Goal: Task Accomplishment & Management: Use online tool/utility

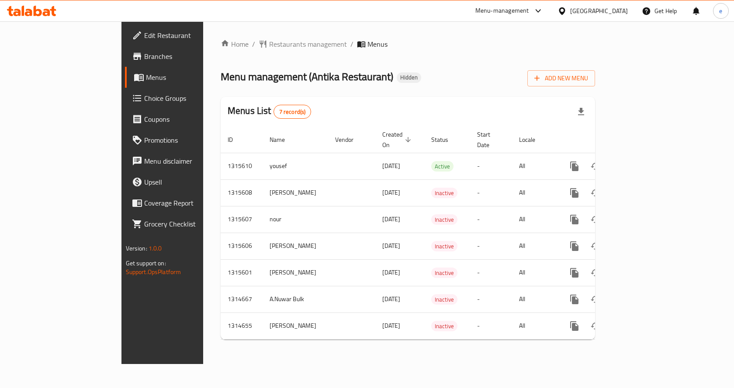
click at [144, 55] on span "Branches" at bounding box center [190, 56] width 93 height 10
click at [588, 77] on span "Add New Menu" at bounding box center [561, 78] width 54 height 11
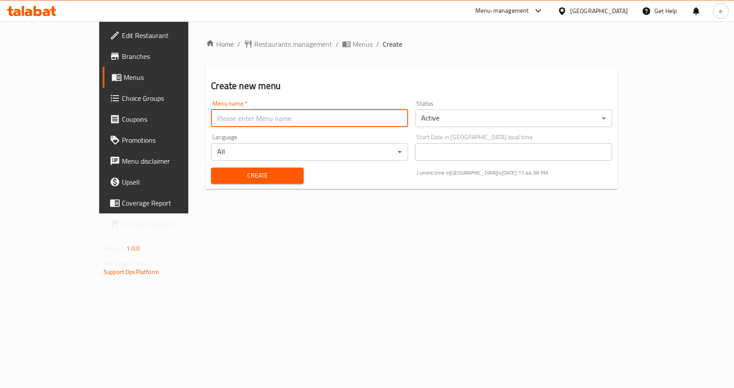
click at [294, 120] on input "text" at bounding box center [309, 118] width 197 height 17
type input "Eslam saeed"
click at [477, 116] on body "​ Menu-management Egypt Get Help e Edit Restaurant Branches Menus Choice Groups…" at bounding box center [367, 204] width 734 height 367
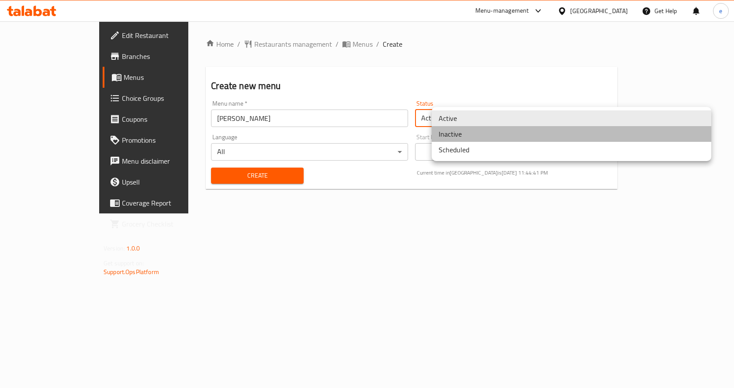
click at [470, 135] on li "Inactive" at bounding box center [570, 134] width 279 height 16
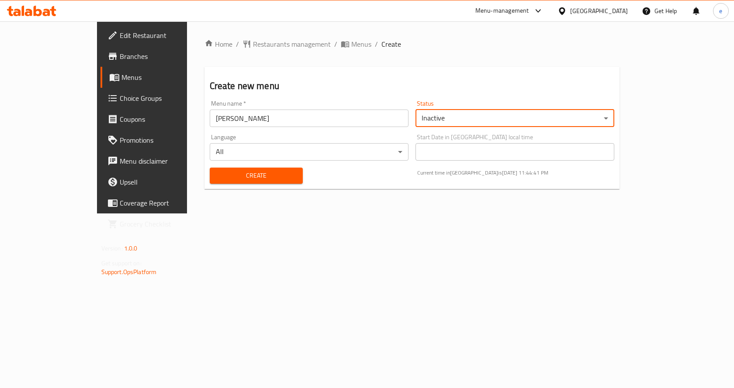
click at [286, 151] on body "​ Menu-management Egypt Get Help e Edit Restaurant Branches Menus Choice Groups…" at bounding box center [367, 204] width 734 height 367
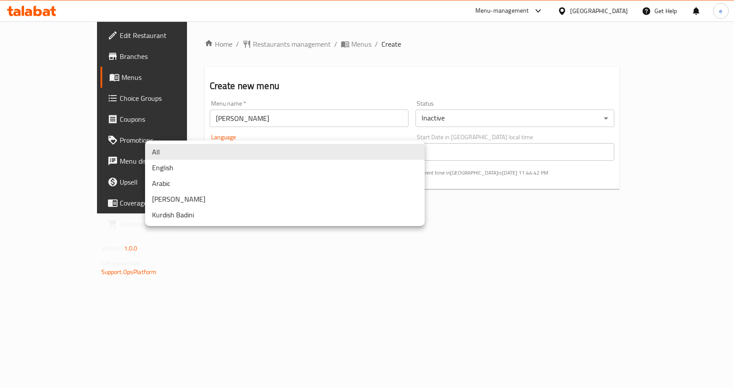
click at [482, 203] on div at bounding box center [367, 194] width 734 height 388
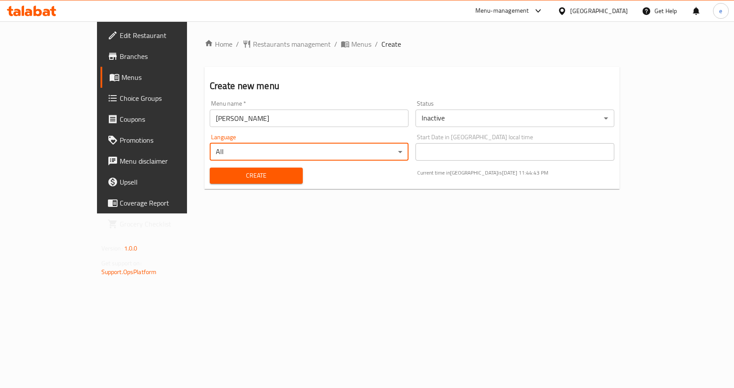
click at [217, 176] on span "Create" at bounding box center [256, 175] width 79 height 11
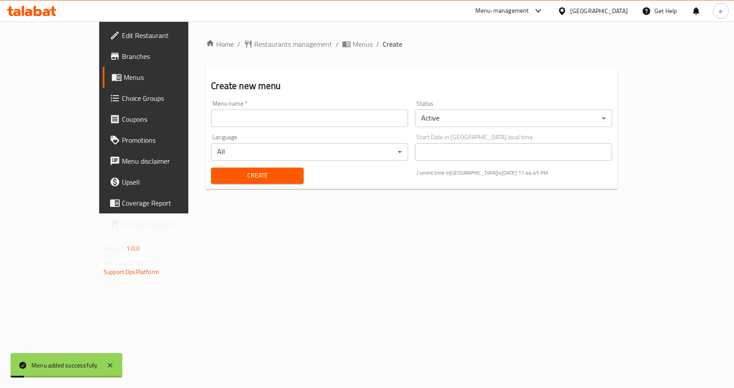
click at [124, 75] on span "Menus" at bounding box center [169, 77] width 91 height 10
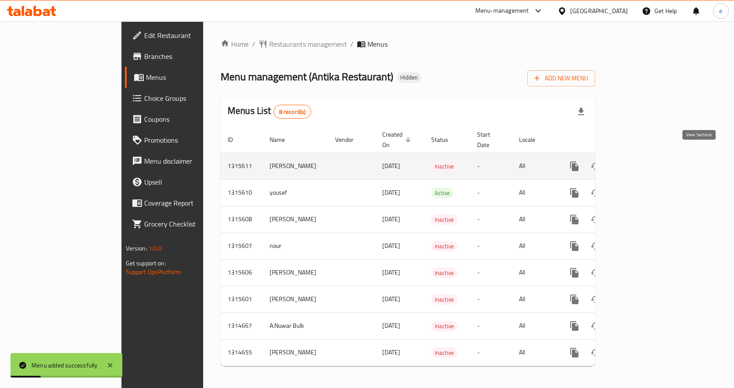
click at [641, 162] on icon "enhanced table" at bounding box center [637, 166] width 8 height 8
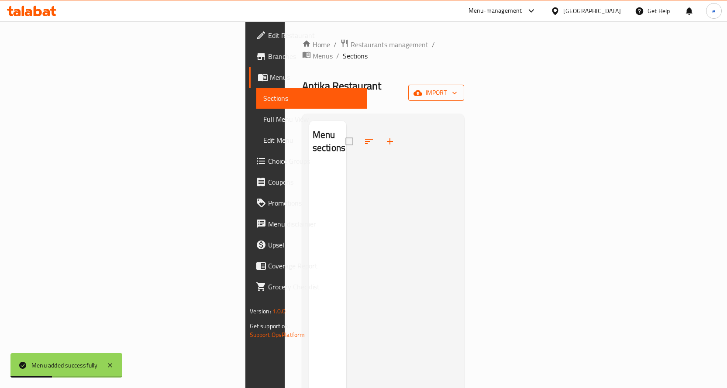
click at [457, 87] on span "import" at bounding box center [436, 92] width 42 height 11
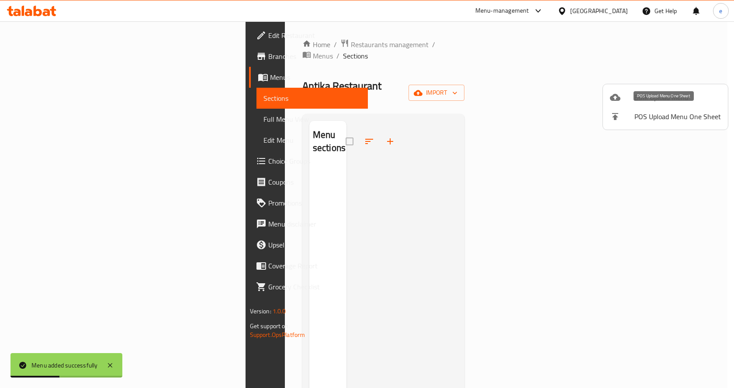
click at [651, 107] on li "POS Upload Menu One Sheet" at bounding box center [665, 116] width 125 height 19
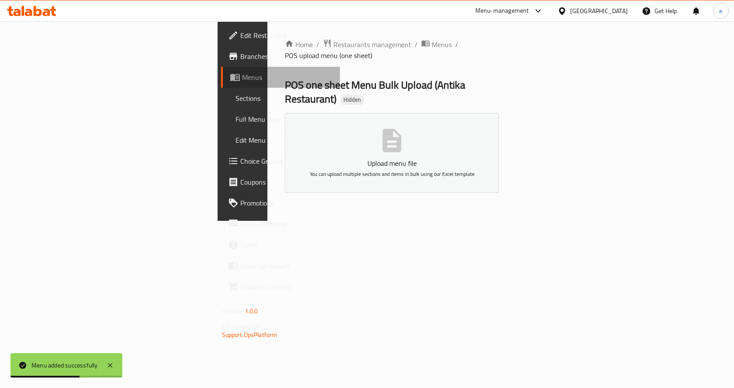
click at [242, 76] on span "Menus" at bounding box center [287, 77] width 91 height 10
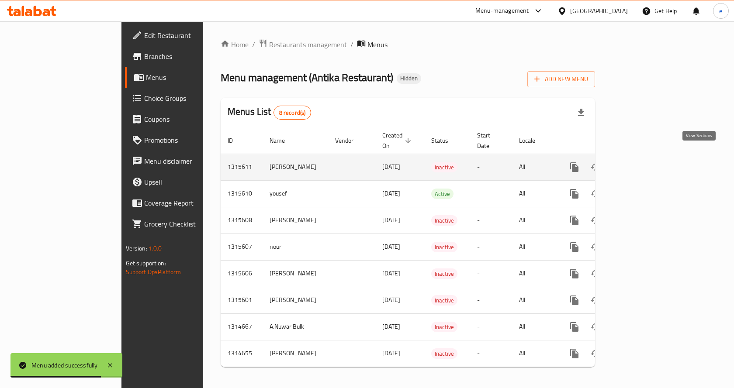
click at [642, 162] on icon "enhanced table" at bounding box center [637, 167] width 10 height 10
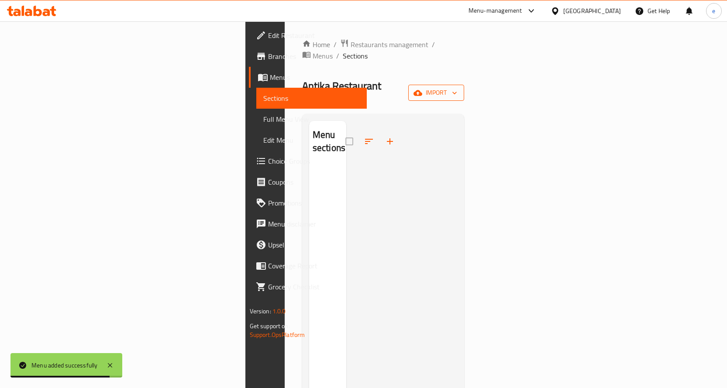
click at [457, 87] on span "import" at bounding box center [436, 92] width 42 height 11
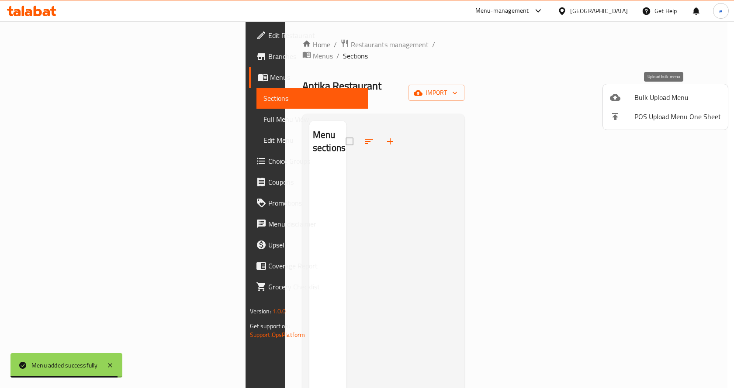
click at [660, 97] on span "Bulk Upload Menu" at bounding box center [677, 97] width 86 height 10
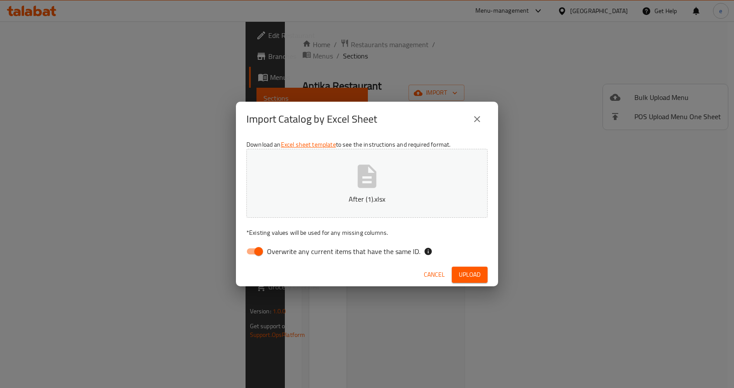
click at [473, 277] on span "Upload" at bounding box center [470, 274] width 22 height 11
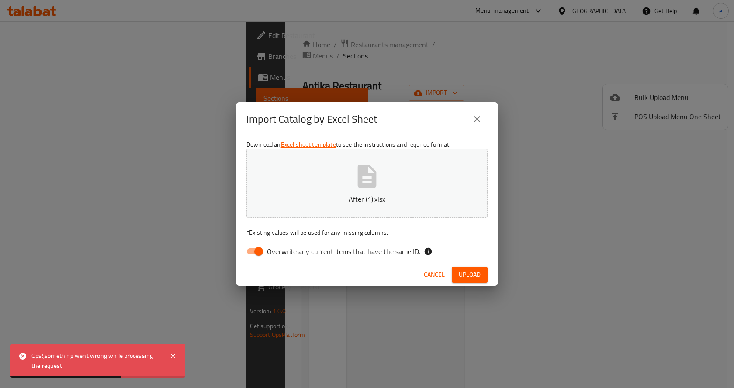
click at [301, 256] on span "Overwrite any current items that have the same ID." at bounding box center [343, 251] width 153 height 10
click at [283, 256] on input "Overwrite any current items that have the same ID." at bounding box center [259, 251] width 50 height 17
checkbox input "false"
click at [469, 278] on span "Upload" at bounding box center [470, 274] width 22 height 11
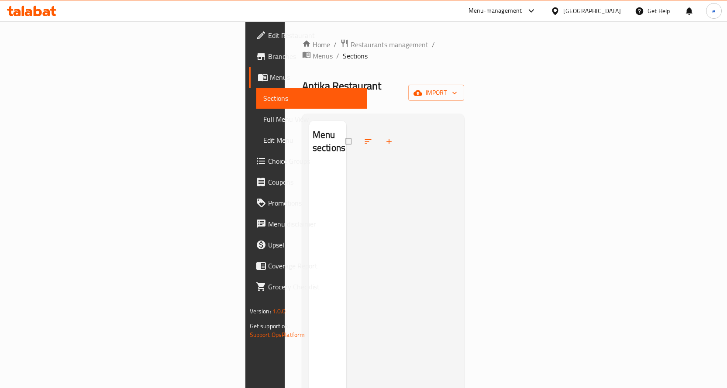
click at [263, 97] on span "Sections" at bounding box center [311, 98] width 97 height 10
click at [270, 75] on span "Menus" at bounding box center [315, 77] width 90 height 10
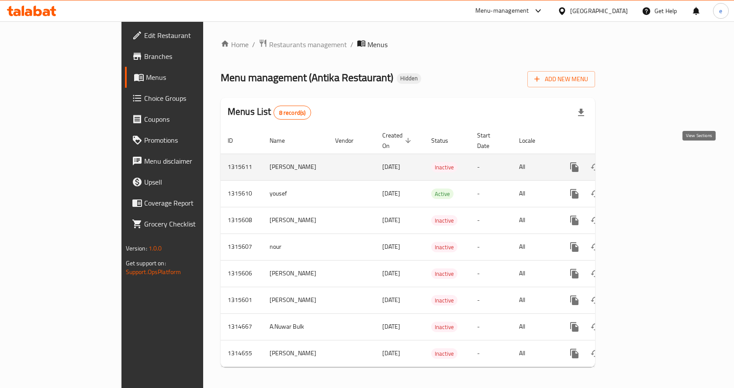
click at [642, 162] on icon "enhanced table" at bounding box center [637, 167] width 10 height 10
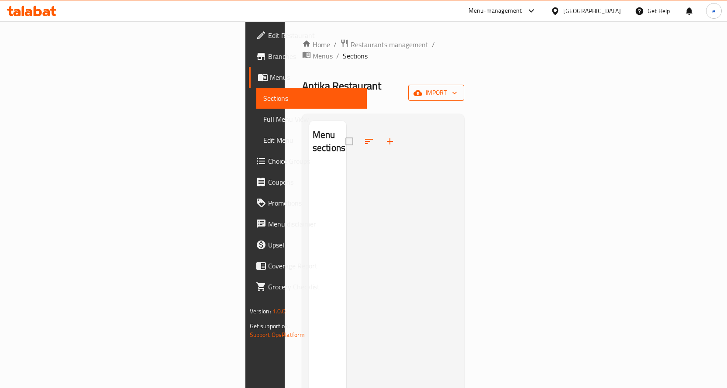
click at [457, 87] on span "import" at bounding box center [436, 92] width 42 height 11
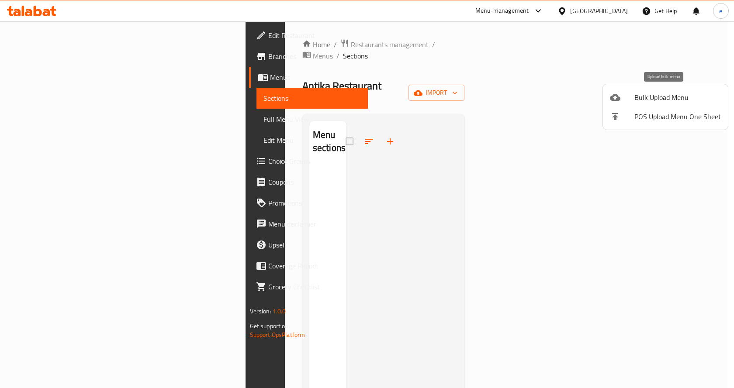
click at [632, 100] on div at bounding box center [622, 97] width 24 height 10
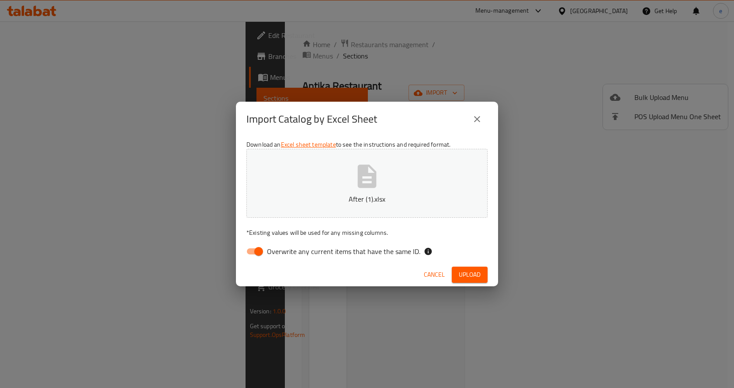
click at [290, 251] on span "Overwrite any current items that have the same ID." at bounding box center [343, 251] width 153 height 10
click at [283, 251] on input "Overwrite any current items that have the same ID." at bounding box center [259, 251] width 50 height 17
checkbox input "false"
click at [463, 267] on button "Upload" at bounding box center [470, 275] width 36 height 16
click at [478, 117] on icon "close" at bounding box center [477, 119] width 10 height 10
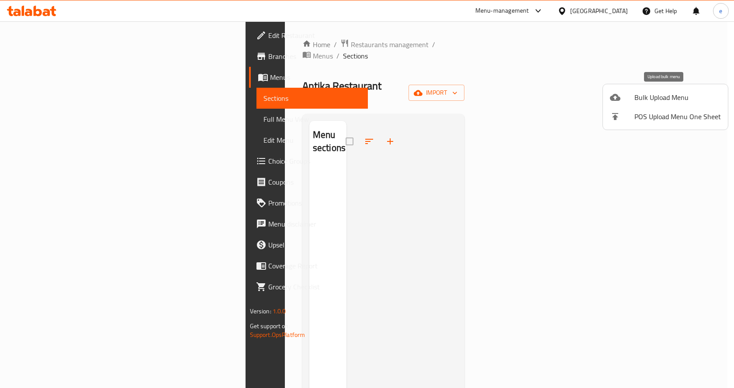
click at [626, 101] on div at bounding box center [622, 97] width 24 height 10
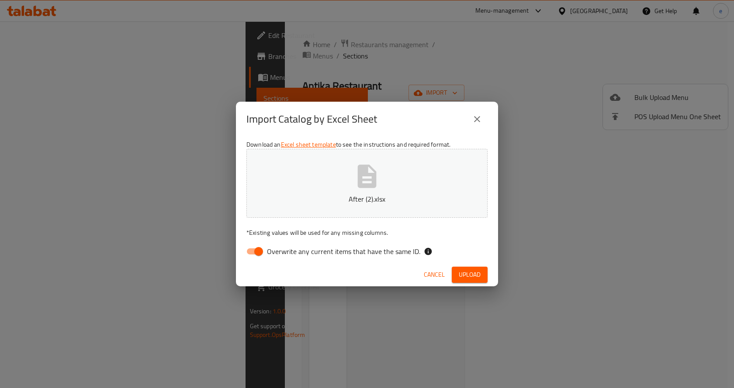
click at [295, 261] on div "Download an Excel sheet template to see the instructions and required format. A…" at bounding box center [367, 200] width 262 height 127
click at [306, 254] on span "Overwrite any current items that have the same ID." at bounding box center [343, 251] width 153 height 10
click at [283, 254] on input "Overwrite any current items that have the same ID." at bounding box center [259, 251] width 50 height 17
checkbox input "false"
click at [468, 279] on span "Upload" at bounding box center [470, 274] width 22 height 11
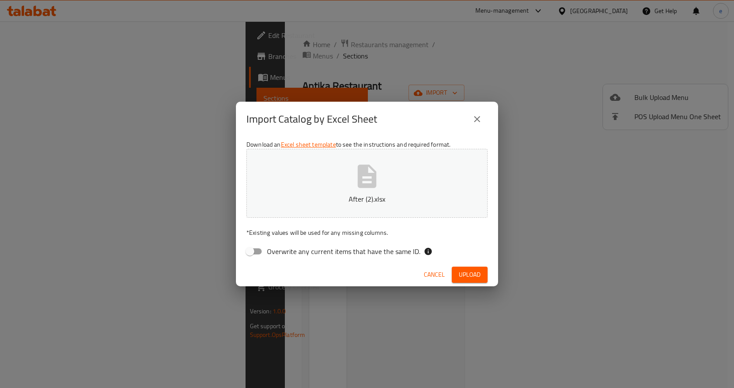
click at [478, 275] on span "Upload" at bounding box center [470, 274] width 22 height 11
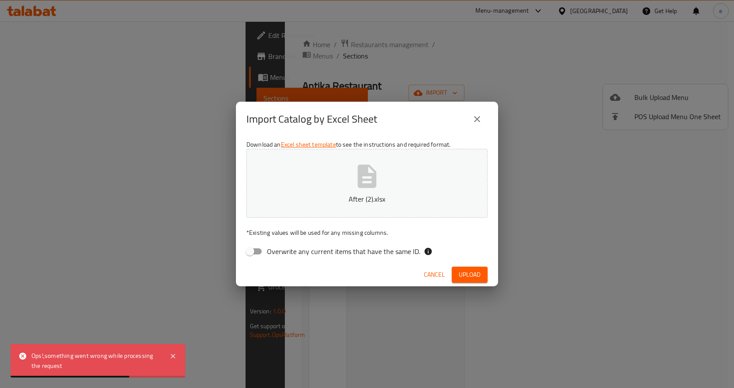
click at [479, 117] on icon "close" at bounding box center [477, 119] width 6 height 6
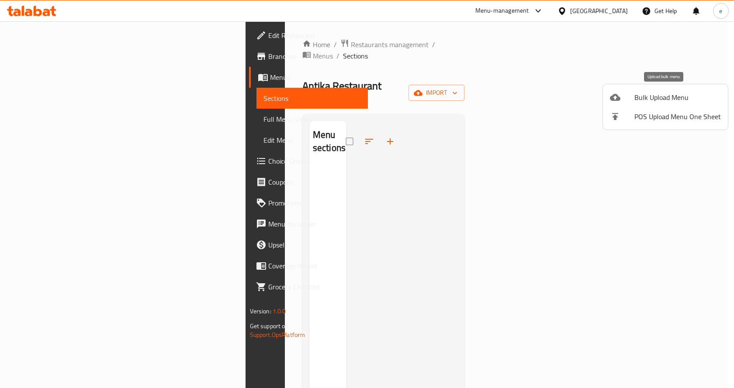
click at [638, 95] on span "Bulk Upload Menu" at bounding box center [677, 97] width 86 height 10
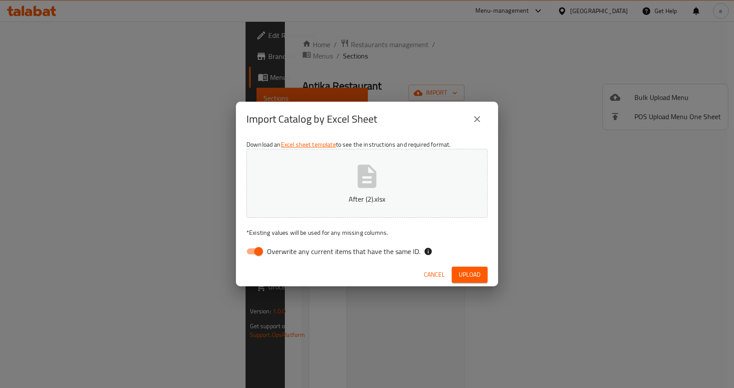
click at [267, 255] on span "Overwrite any current items that have the same ID." at bounding box center [343, 251] width 153 height 10
click at [267, 255] on input "Overwrite any current items that have the same ID." at bounding box center [259, 251] width 50 height 17
checkbox input "false"
click at [473, 276] on span "Upload" at bounding box center [470, 274] width 22 height 11
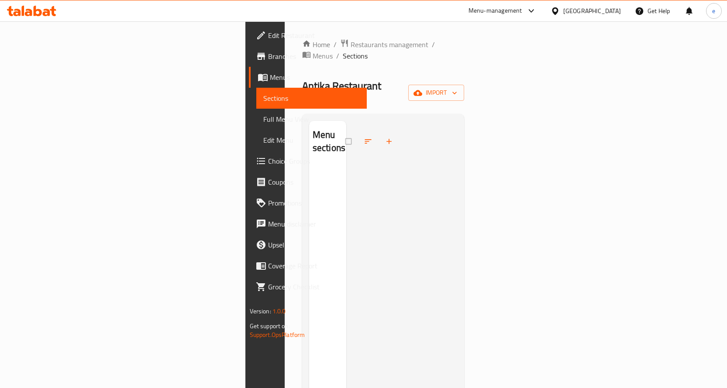
click at [249, 68] on link "Menus" at bounding box center [308, 77] width 118 height 21
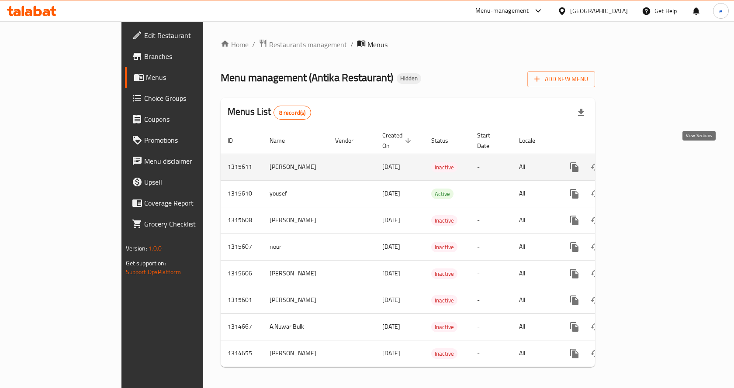
click at [641, 163] on icon "enhanced table" at bounding box center [637, 167] width 8 height 8
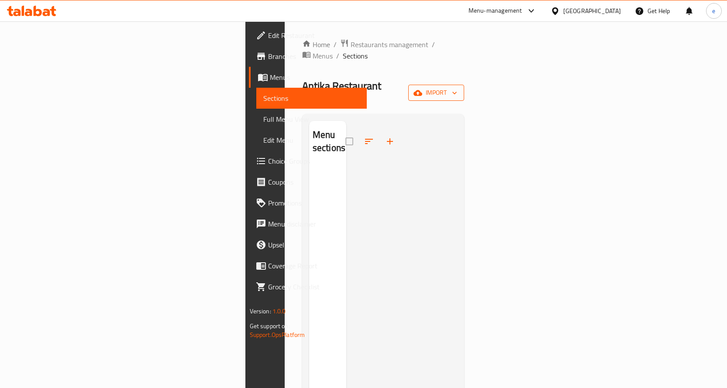
click at [457, 87] on span "import" at bounding box center [436, 92] width 42 height 11
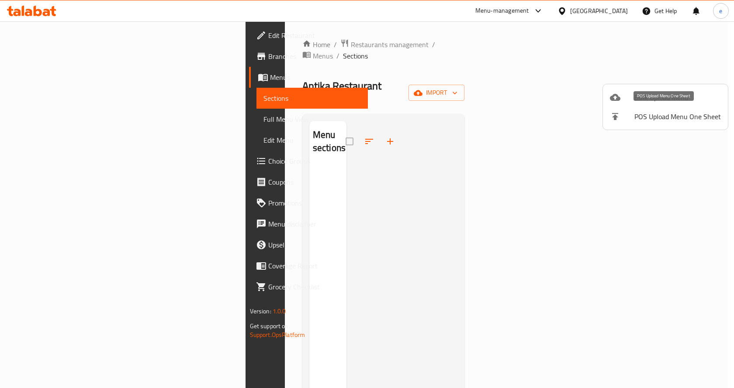
click at [649, 100] on span "Bulk Upload Menu" at bounding box center [677, 97] width 86 height 10
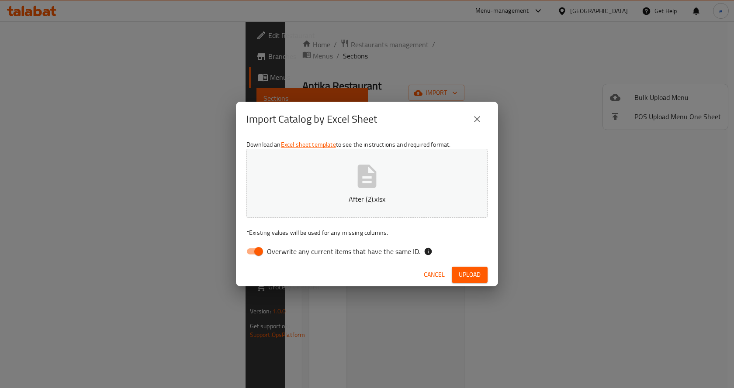
click at [292, 251] on span "Overwrite any current items that have the same ID." at bounding box center [343, 251] width 153 height 10
click at [283, 251] on input "Overwrite any current items that have the same ID." at bounding box center [259, 251] width 50 height 17
checkbox input "false"
click at [464, 265] on div "Cancel Upload" at bounding box center [367, 274] width 262 height 23
click at [465, 271] on span "Upload" at bounding box center [470, 274] width 22 height 11
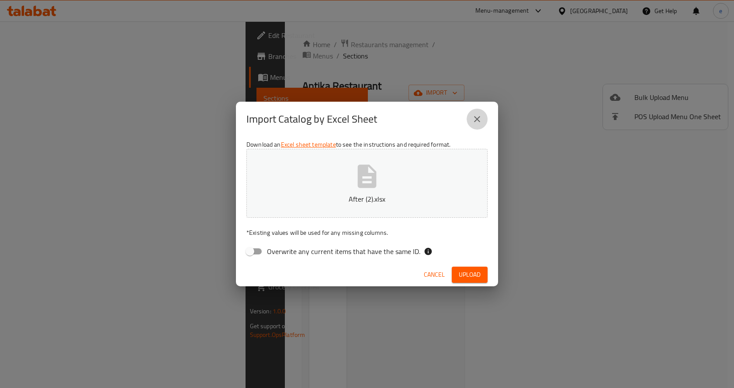
click at [477, 120] on icon "close" at bounding box center [477, 119] width 6 height 6
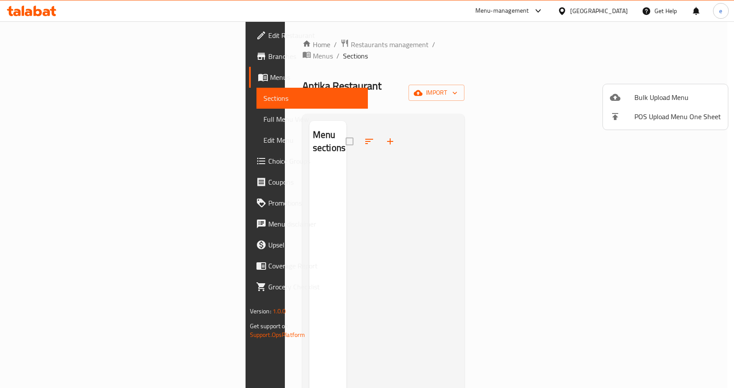
click at [629, 100] on div at bounding box center [622, 97] width 24 height 10
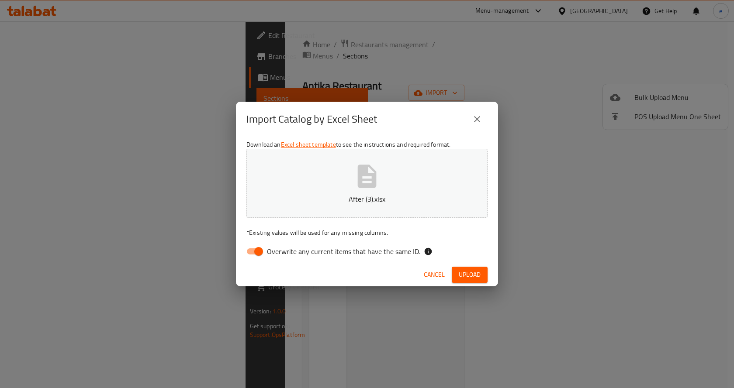
drag, startPoint x: 283, startPoint y: 252, endPoint x: 292, endPoint y: 255, distance: 10.1
click at [283, 252] on span "Overwrite any current items that have the same ID." at bounding box center [343, 251] width 153 height 10
click at [283, 252] on input "Overwrite any current items that have the same ID." at bounding box center [259, 251] width 50 height 17
checkbox input "false"
click at [461, 274] on span "Upload" at bounding box center [470, 274] width 22 height 11
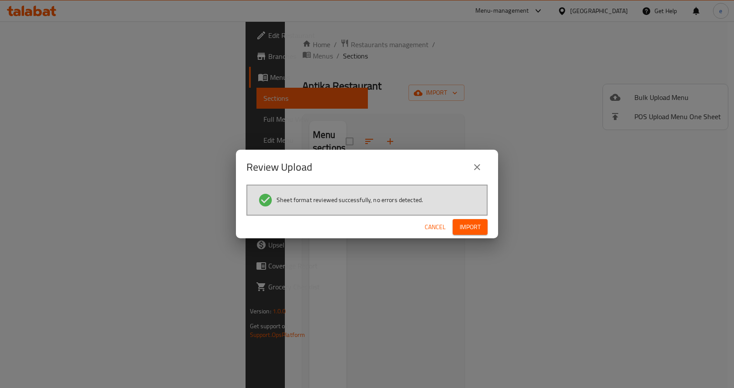
click at [474, 228] on span "Import" at bounding box center [469, 227] width 21 height 11
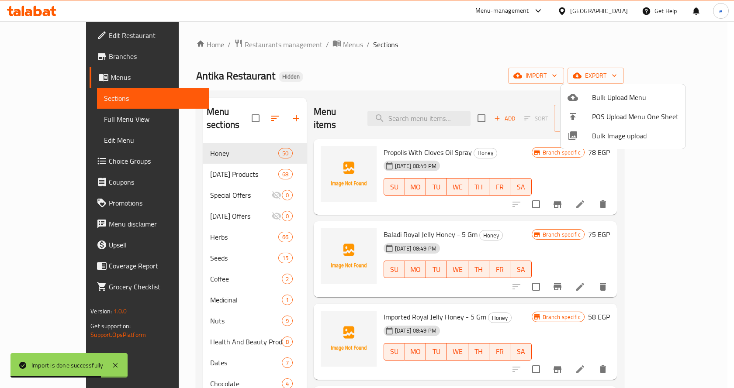
click at [382, 46] on div at bounding box center [367, 194] width 734 height 388
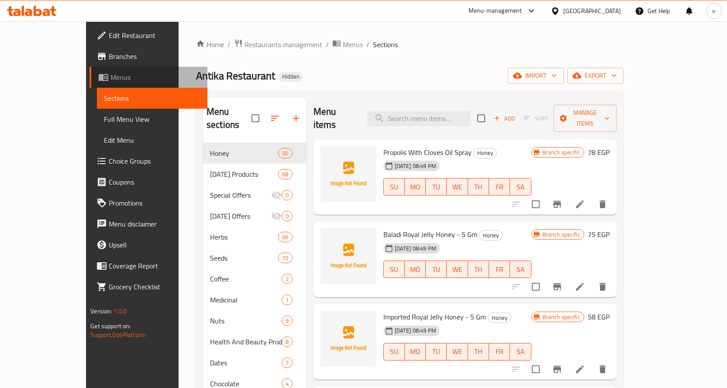
click at [90, 85] on link "Menus" at bounding box center [149, 77] width 118 height 21
